Goal: Navigation & Orientation: Find specific page/section

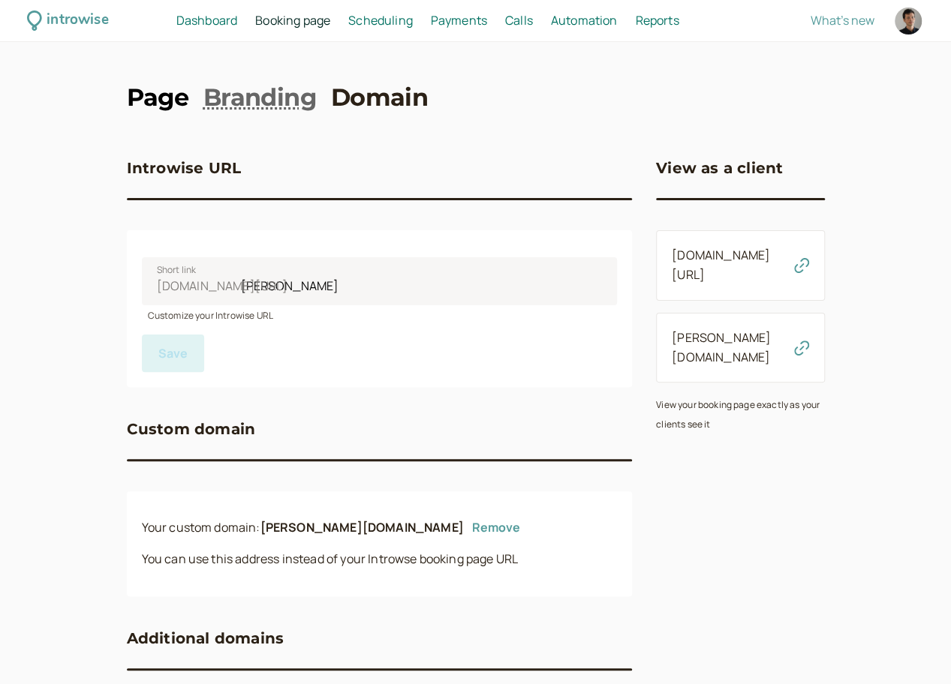
click at [162, 106] on link "Page" at bounding box center [158, 98] width 62 height 34
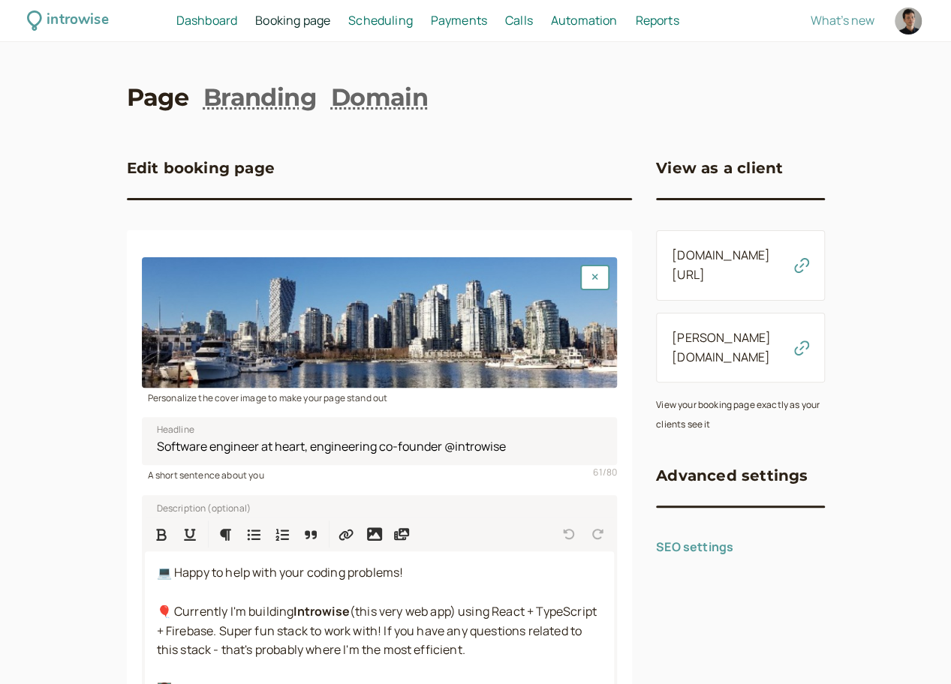
click at [228, 13] on span "Dashboard" at bounding box center [206, 20] width 61 height 17
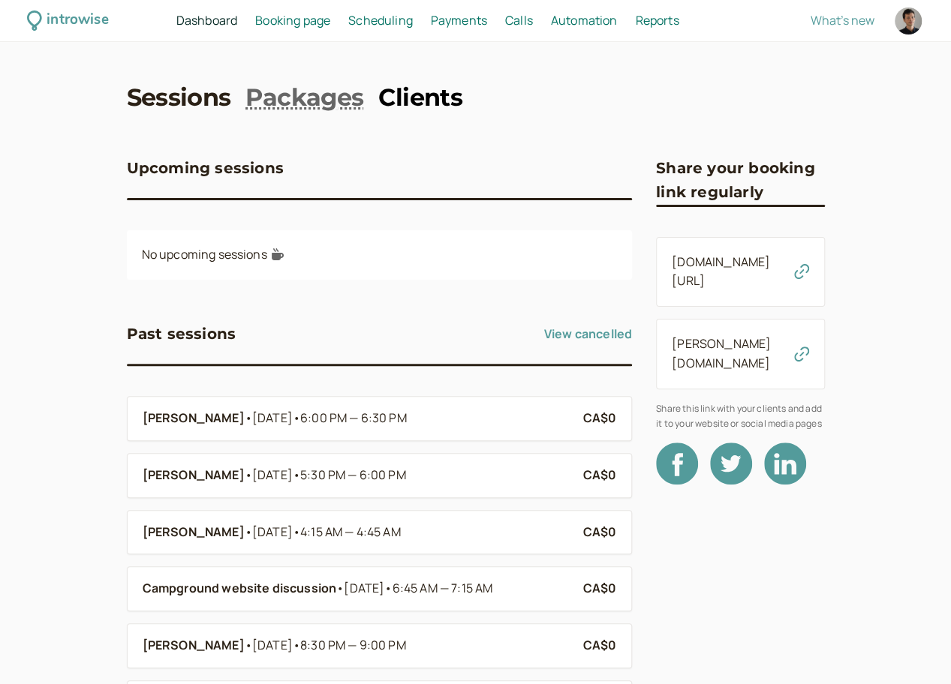
click at [389, 110] on link "Clients" at bounding box center [420, 98] width 84 height 34
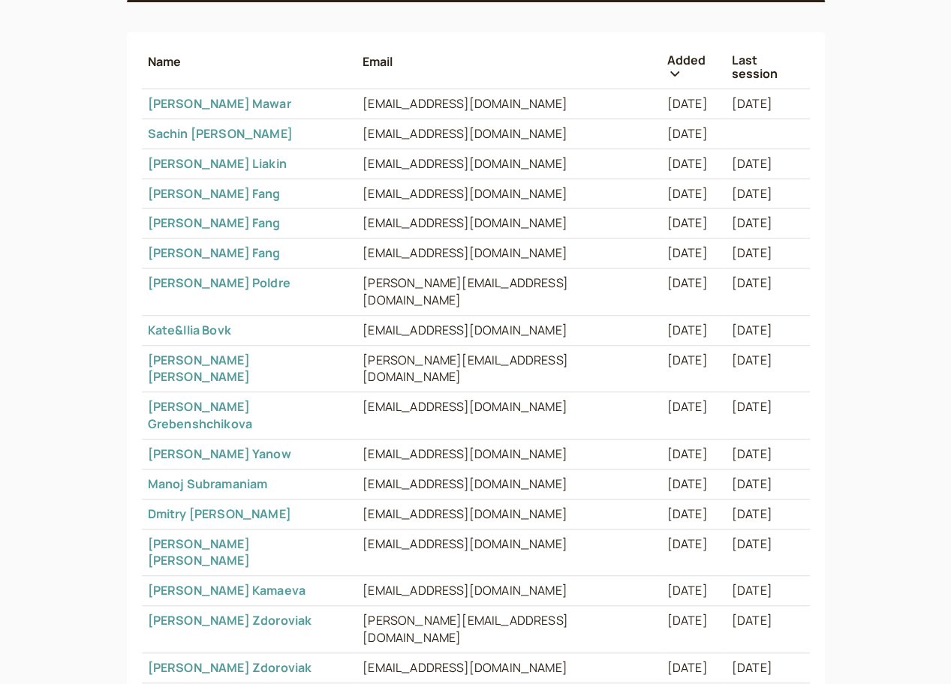
scroll to position [415, 0]
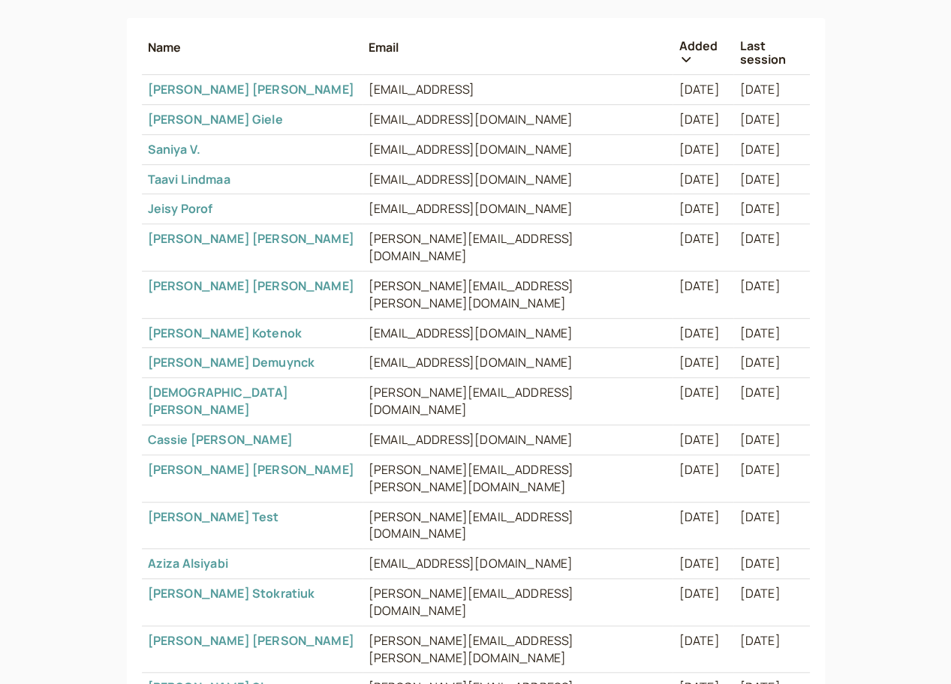
scroll to position [415, 0]
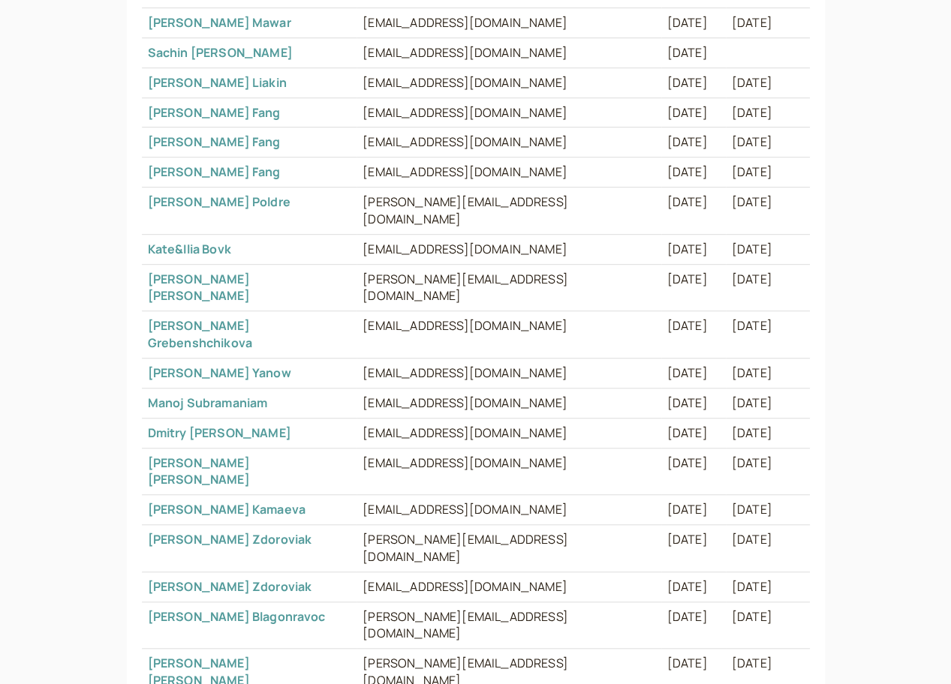
scroll to position [0, 0]
